Goal: Find specific fact: Find contact information

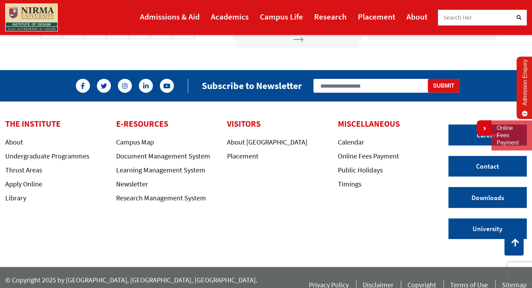
scroll to position [1841, 0]
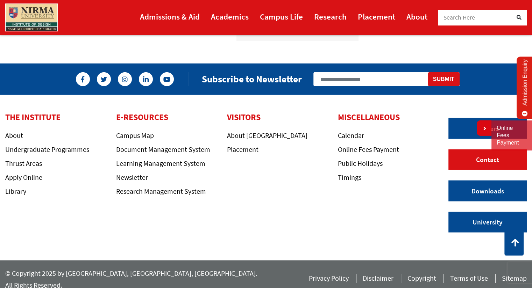
click at [496, 162] on link "Contact" at bounding box center [487, 160] width 78 height 21
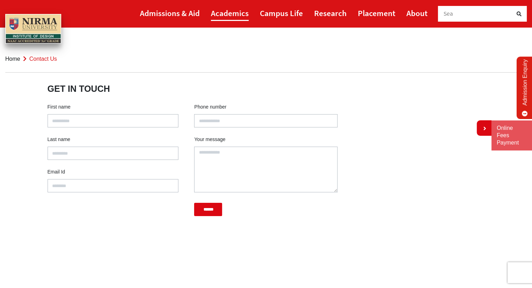
click at [238, 16] on link "Academics" at bounding box center [230, 13] width 38 height 16
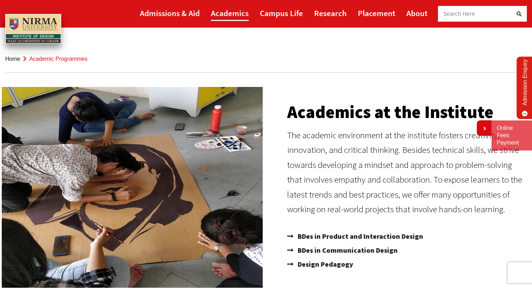
click at [222, 14] on link "Academics" at bounding box center [230, 13] width 38 height 16
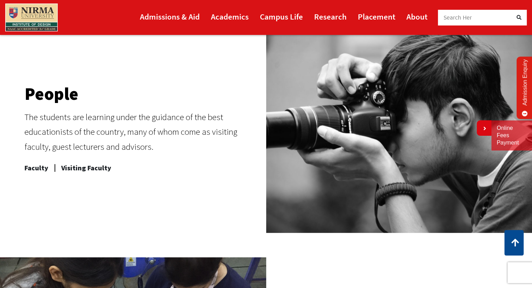
scroll to position [385, 0]
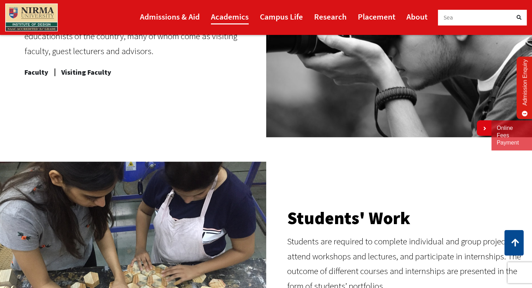
click at [224, 20] on link "Academics" at bounding box center [230, 17] width 38 height 16
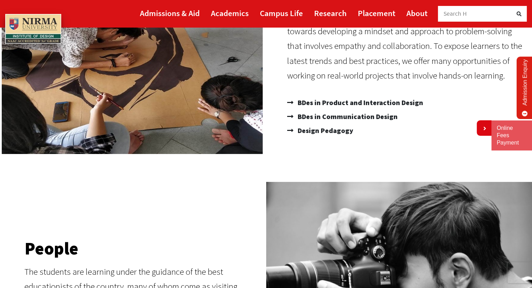
scroll to position [35, 0]
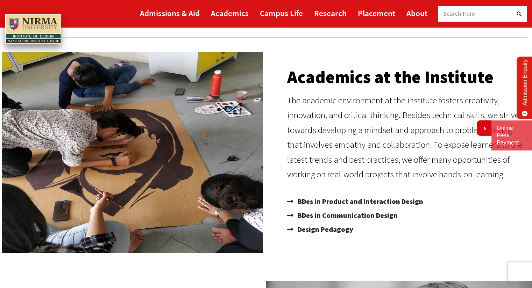
click at [455, 10] on span "Search Here" at bounding box center [459, 14] width 32 height 8
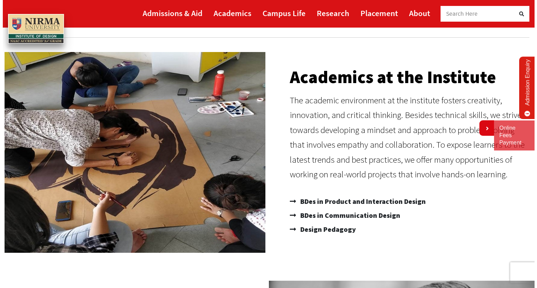
scroll to position [0, 0]
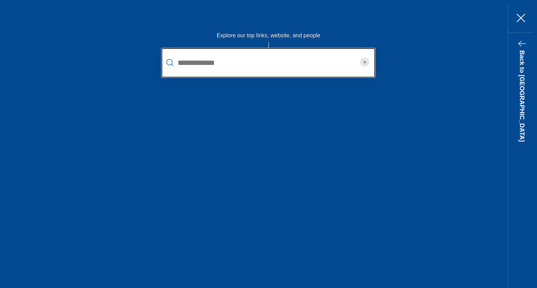
click at [313, 67] on input "text" at bounding box center [269, 62] width 214 height 29
paste input "**********"
type input "**********"
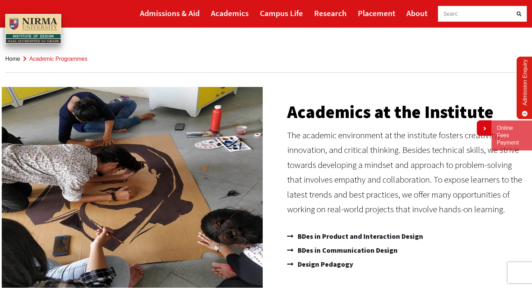
click at [462, 13] on div "Searc" at bounding box center [478, 14] width 70 height 16
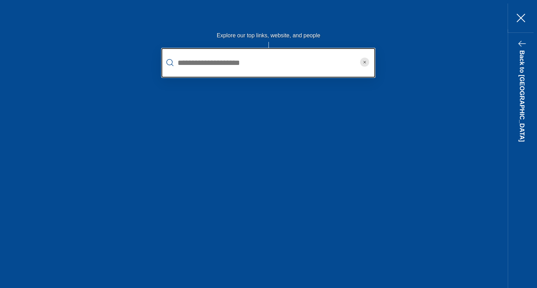
paste input "**********"
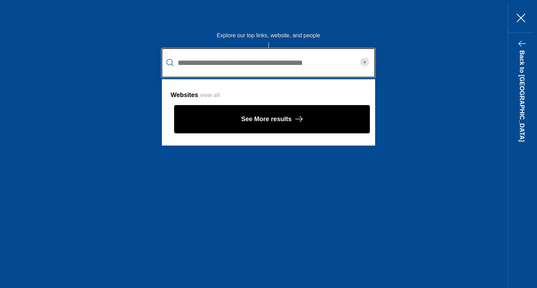
drag, startPoint x: 310, startPoint y: 63, endPoint x: 243, endPoint y: 65, distance: 67.5
click at [243, 65] on input "**********" at bounding box center [269, 62] width 214 height 29
type input "**********"
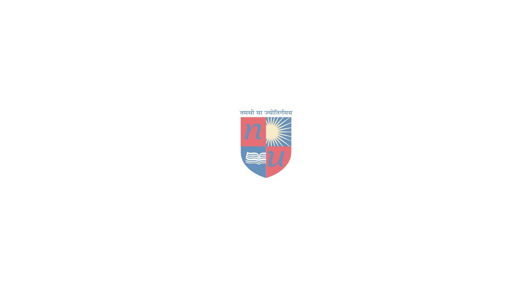
scroll to position [159, 0]
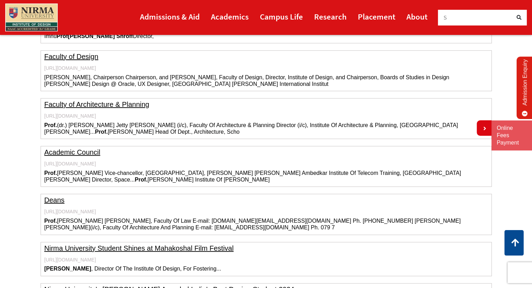
scroll to position [578, 0]
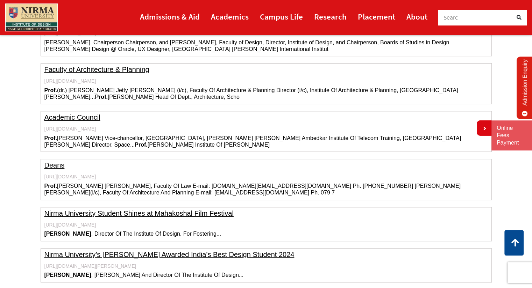
drag, startPoint x: 44, startPoint y: 191, endPoint x: 81, endPoint y: 191, distance: 37.1
click at [81, 191] on p "Prof. Madhuri Parikh Dean, Faculty Of Law E-mail: Director.il@nirmauni.ac.in Ph…" at bounding box center [265, 189] width 443 height 13
drag, startPoint x: 110, startPoint y: 192, endPoint x: 97, endPoint y: 193, distance: 13.4
click at [97, 193] on p "Prof. Madhuri Parikh Dean, Faculty Of Law E-mail: Director.il@nirmauni.ac.in Ph…" at bounding box center [265, 189] width 443 height 13
click at [167, 185] on p "Prof. Madhuri Parikh Dean, Faculty Of Law E-mail: Director.il@nirmauni.ac.in Ph…" at bounding box center [265, 189] width 443 height 13
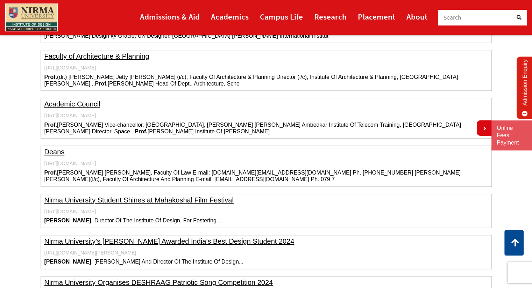
scroll to position [508, 0]
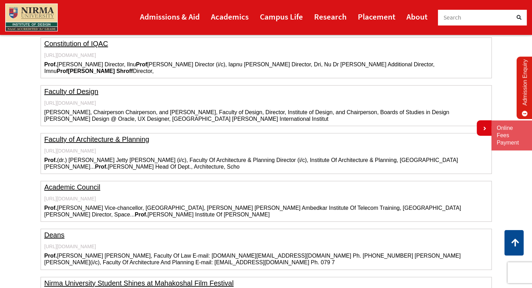
drag, startPoint x: 92, startPoint y: 114, endPoint x: 56, endPoint y: 114, distance: 35.3
click at [56, 114] on p "Prof. Sangita Shroff, Chairperson Chairperson, and Dean, Faculty of Design, Dir…" at bounding box center [265, 115] width 443 height 13
drag, startPoint x: 44, startPoint y: 111, endPoint x: 72, endPoint y: 111, distance: 28.0
click at [72, 111] on p "Prof. Sangita Shroff, Chairperson Chairperson, and Dean, Faculty of Design, Dir…" at bounding box center [265, 115] width 443 height 13
drag, startPoint x: 91, startPoint y: 112, endPoint x: 56, endPoint y: 112, distance: 35.7
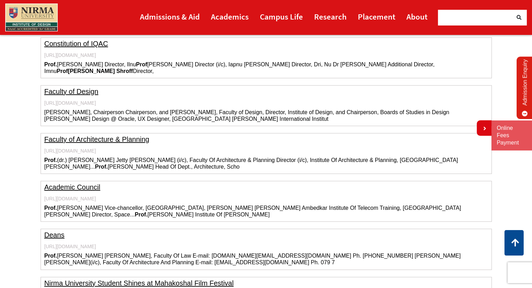
click at [56, 112] on p "Prof. Sangita Shroff, Chairperson Chairperson, and Dean, Faculty of Design, Dir…" at bounding box center [265, 115] width 443 height 13
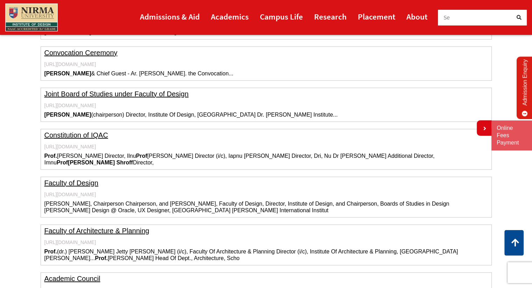
scroll to position [334, 0]
